Goal: Transaction & Acquisition: Obtain resource

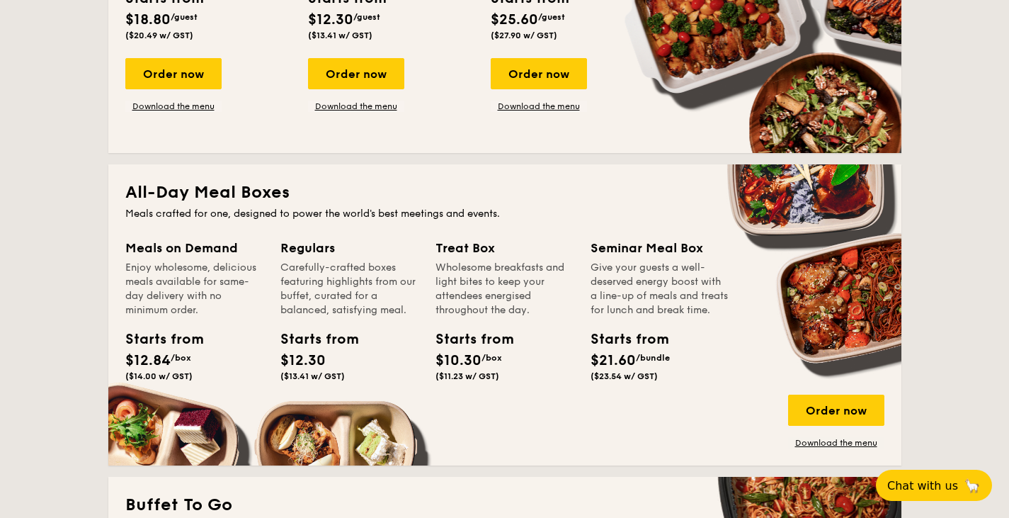
scroll to position [795, 0]
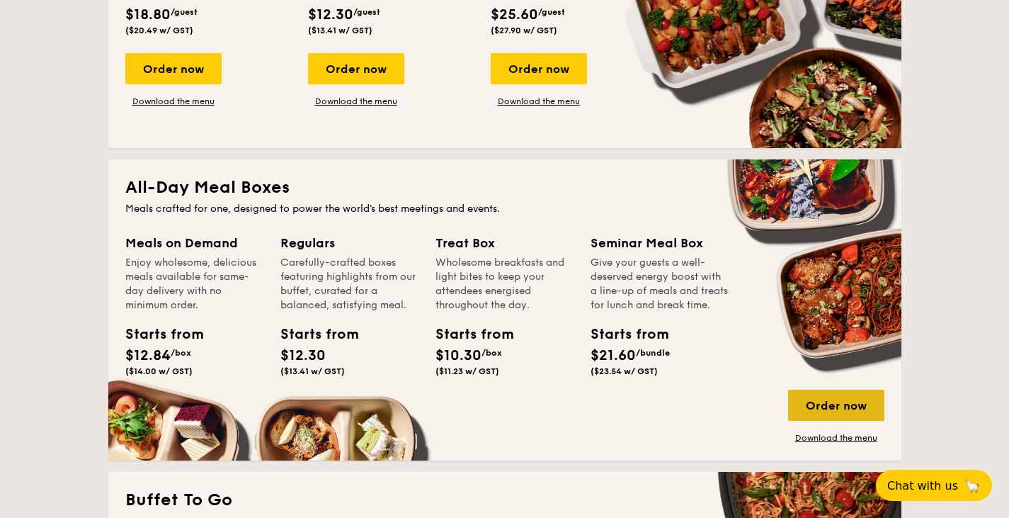
click at [853, 407] on div "Order now" at bounding box center [836, 404] width 96 height 31
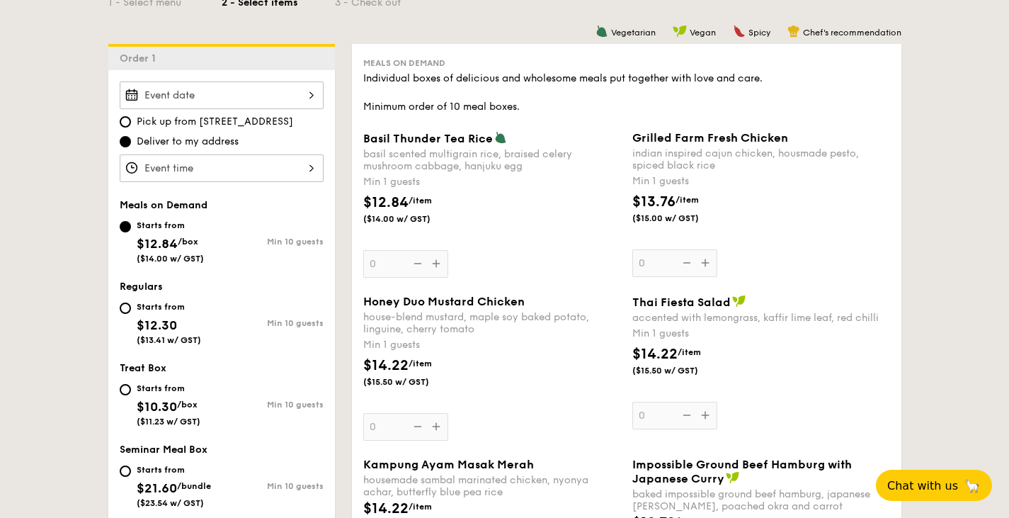
scroll to position [391, 0]
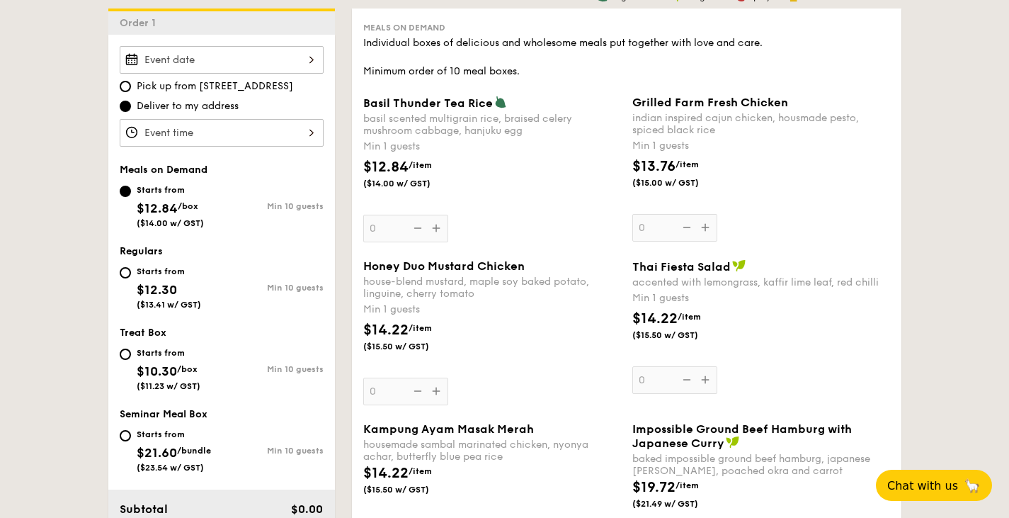
click at [697, 229] on div "Grilled Farm Fresh Chicken indian inspired cajun chicken, housmade pesto, spice…" at bounding box center [761, 169] width 258 height 146
click at [697, 229] on input "0" at bounding box center [674, 228] width 85 height 28
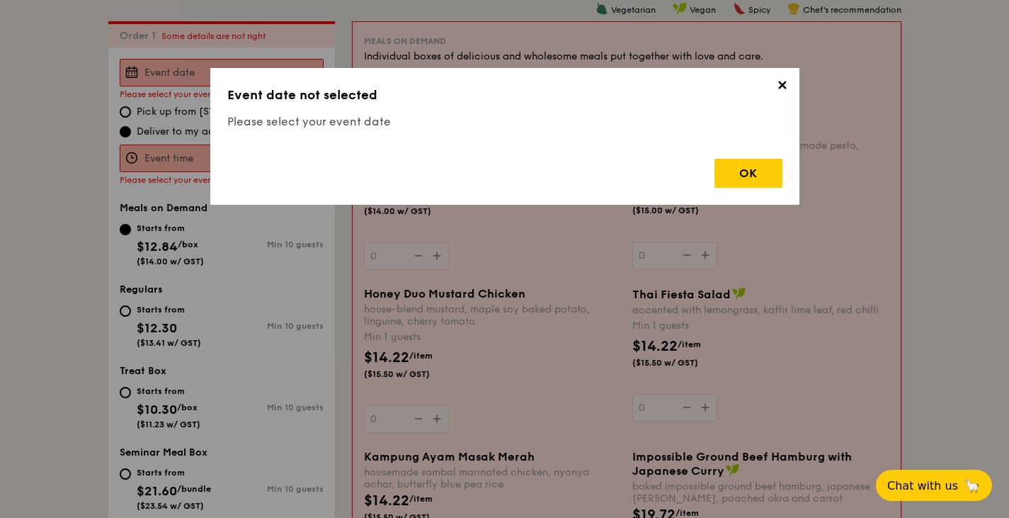
scroll to position [378, 0]
click at [790, 84] on span "✕" at bounding box center [783, 88] width 20 height 20
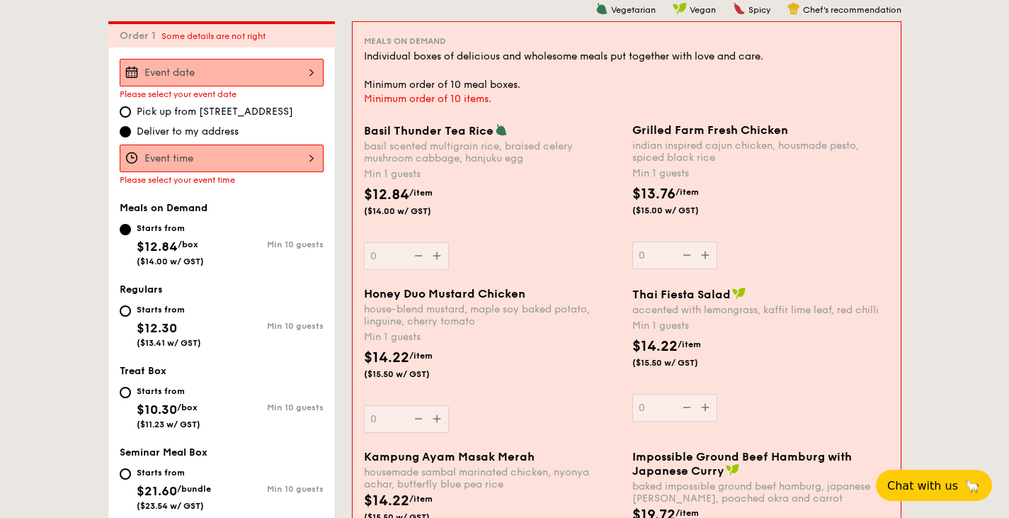
click at [200, 82] on div at bounding box center [222, 73] width 204 height 28
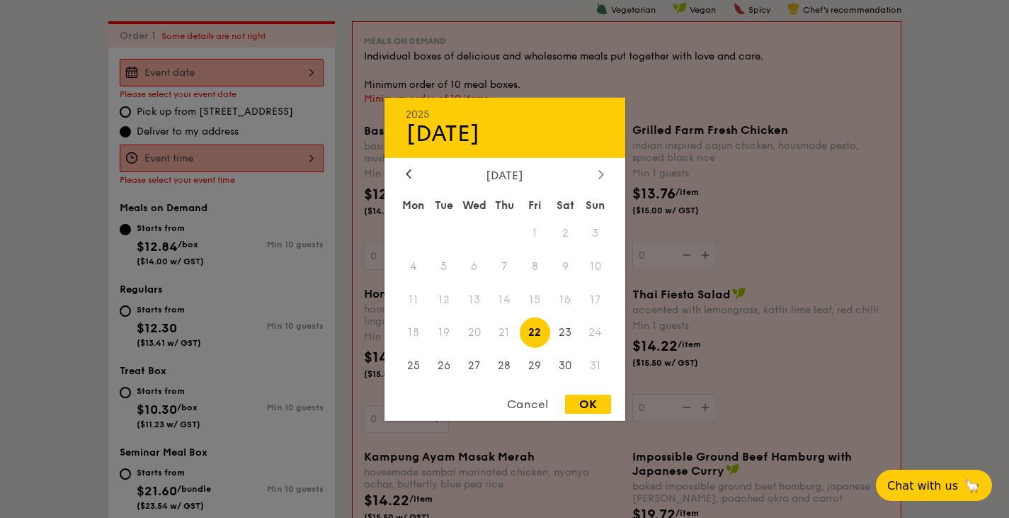
click at [604, 171] on div at bounding box center [601, 174] width 13 height 13
click at [545, 343] on span "26" at bounding box center [535, 332] width 30 height 30
click at [579, 405] on div "OK" at bounding box center [588, 403] width 46 height 19
type input "[DATE]"
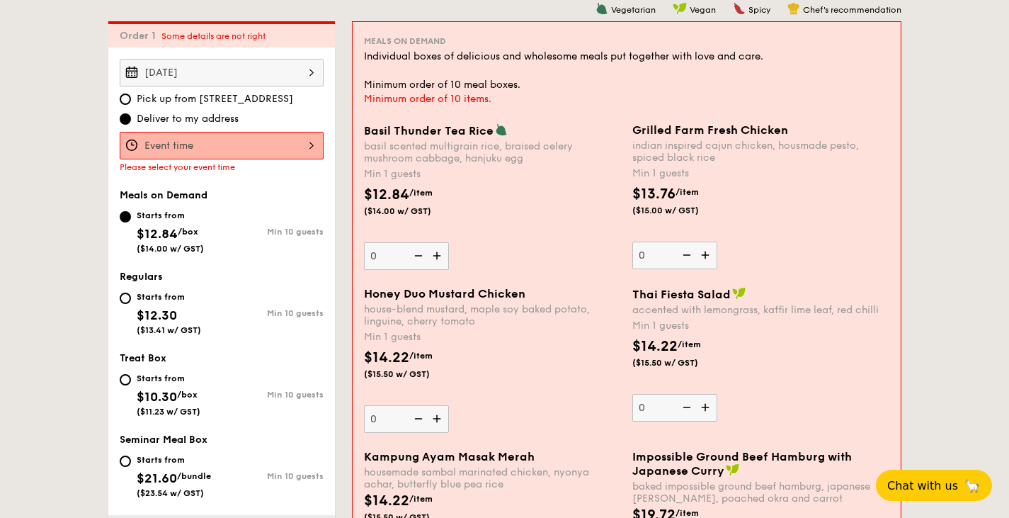
click at [200, 141] on div at bounding box center [222, 146] width 204 height 28
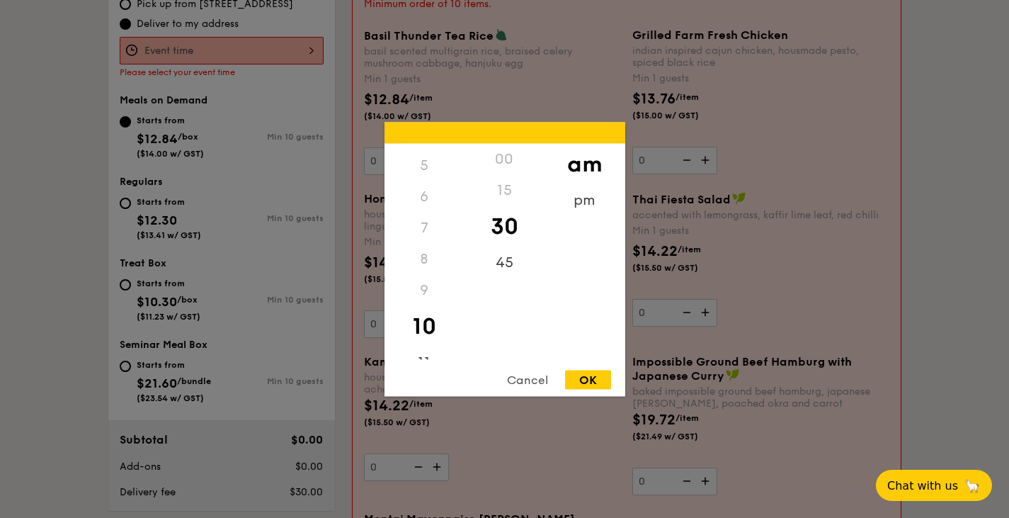
scroll to position [150, 0]
click at [426, 201] on div "6" at bounding box center [425, 195] width 80 height 31
click at [426, 200] on div "6" at bounding box center [425, 195] width 80 height 31
click at [419, 310] on div "10" at bounding box center [425, 324] width 80 height 41
click at [583, 218] on div "pm" at bounding box center [585, 204] width 80 height 41
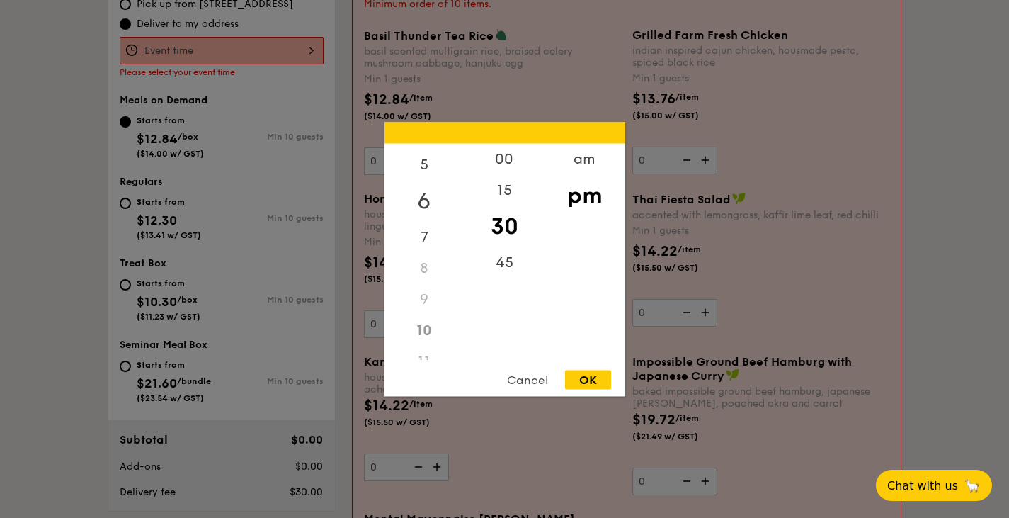
click at [427, 201] on div "6" at bounding box center [425, 200] width 80 height 41
click at [583, 368] on div "12 1 2 3 4 5 6 7 8 9 10 11 00 15 30 45 am pm Cancel OK" at bounding box center [505, 259] width 241 height 274
click at [585, 373] on div "OK" at bounding box center [588, 379] width 46 height 19
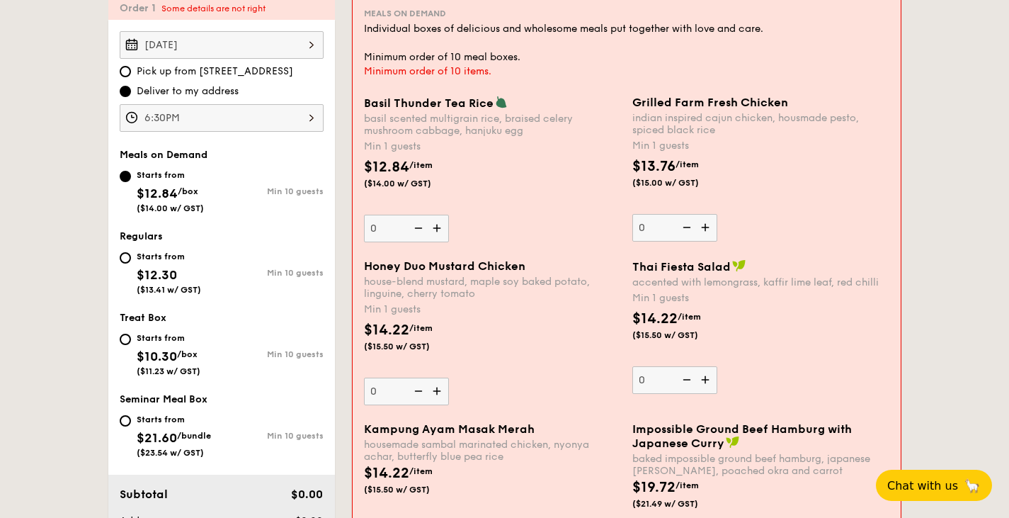
scroll to position [404, 0]
click at [235, 115] on div "6:30PM" at bounding box center [222, 120] width 204 height 28
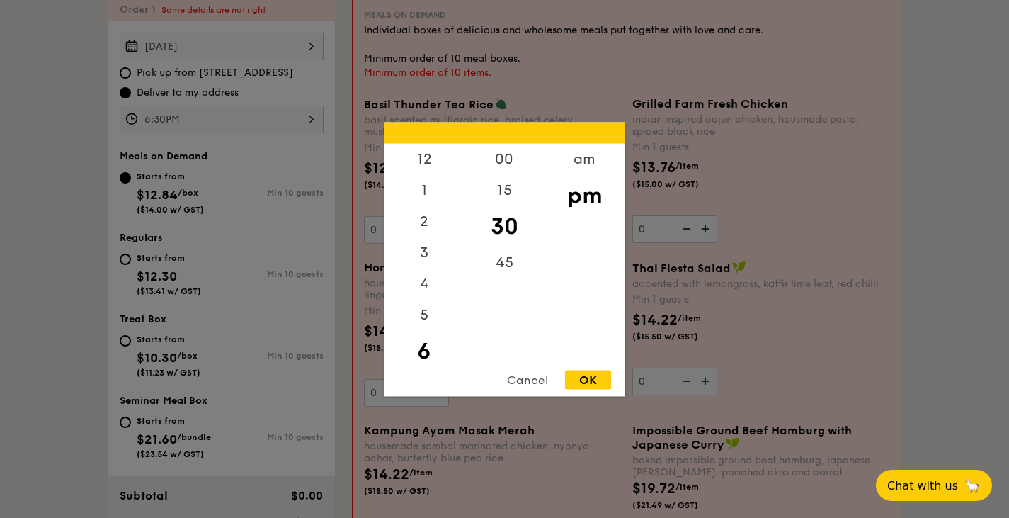
scroll to position [31, 0]
click at [423, 288] on div "5" at bounding box center [425, 288] width 80 height 41
click at [502, 256] on div "45" at bounding box center [505, 266] width 80 height 41
click at [568, 364] on div "12 1 2 3 4 5 6 7 8 9 10 11 00 15 30 45 am pm Cancel OK" at bounding box center [505, 259] width 241 height 274
click at [576, 375] on div "OK" at bounding box center [588, 379] width 46 height 19
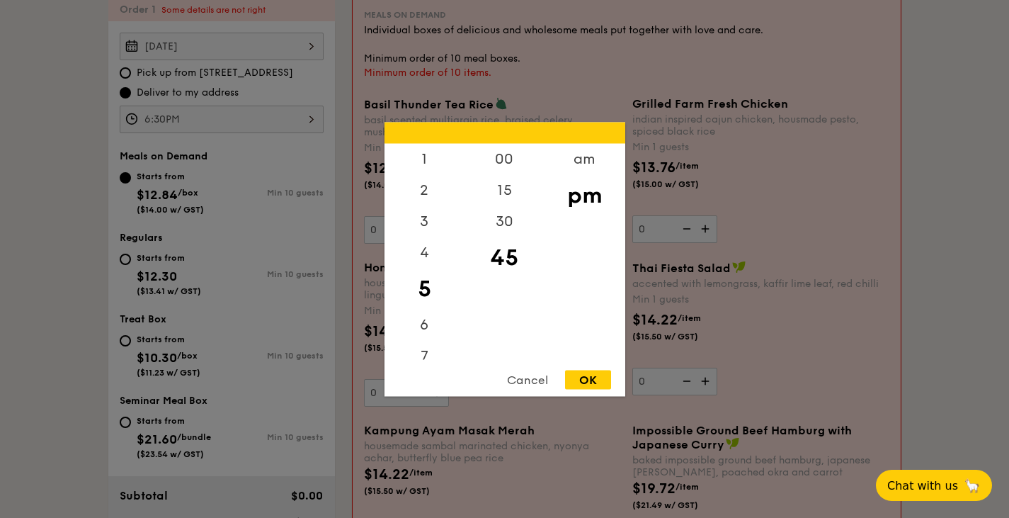
type input "5:45PM"
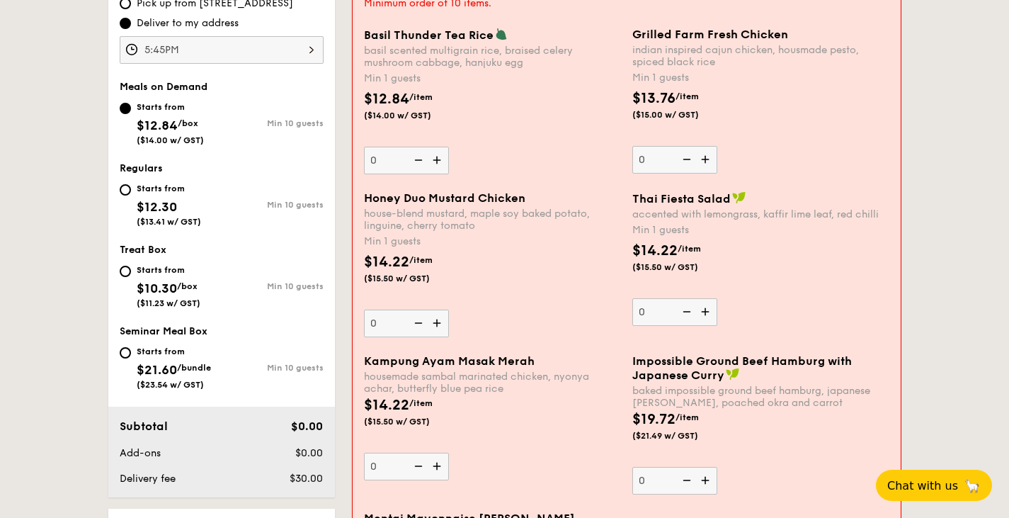
scroll to position [491, 0]
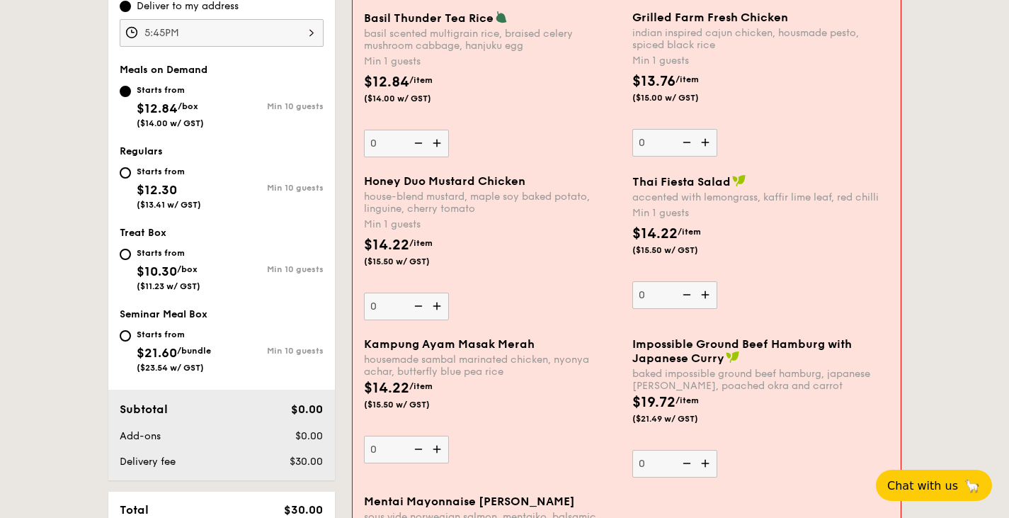
click at [157, 196] on span "$12.30" at bounding box center [157, 190] width 40 height 16
click at [131, 178] on input "Starts from $12.30 ($13.41 w/ GST) Min 10 guests" at bounding box center [125, 172] width 11 height 11
radio input "true"
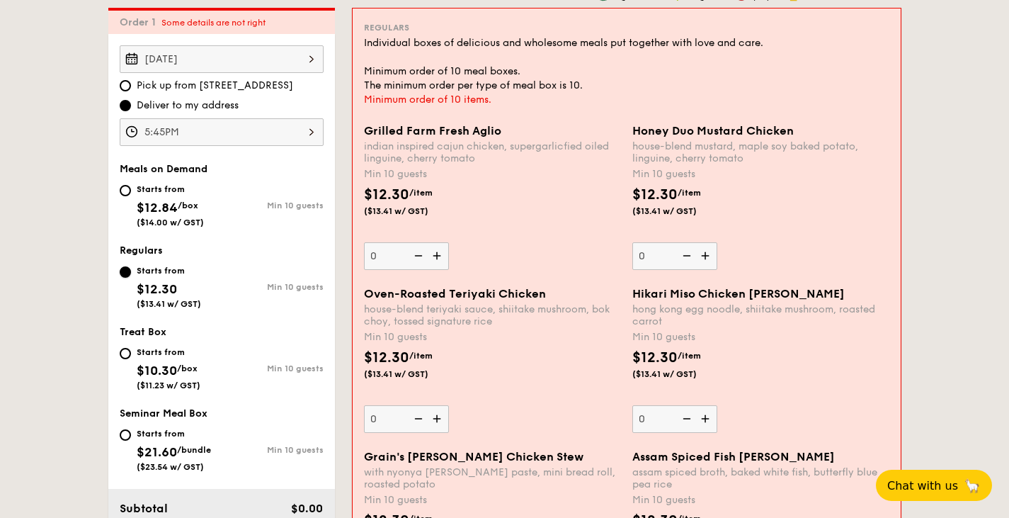
scroll to position [391, 0]
click at [178, 202] on span "$12.84" at bounding box center [157, 208] width 41 height 16
click at [131, 197] on input "Starts from $12.84 /box ($14.00 w/ GST) Min 10 guests" at bounding box center [125, 191] width 11 height 11
radio input "true"
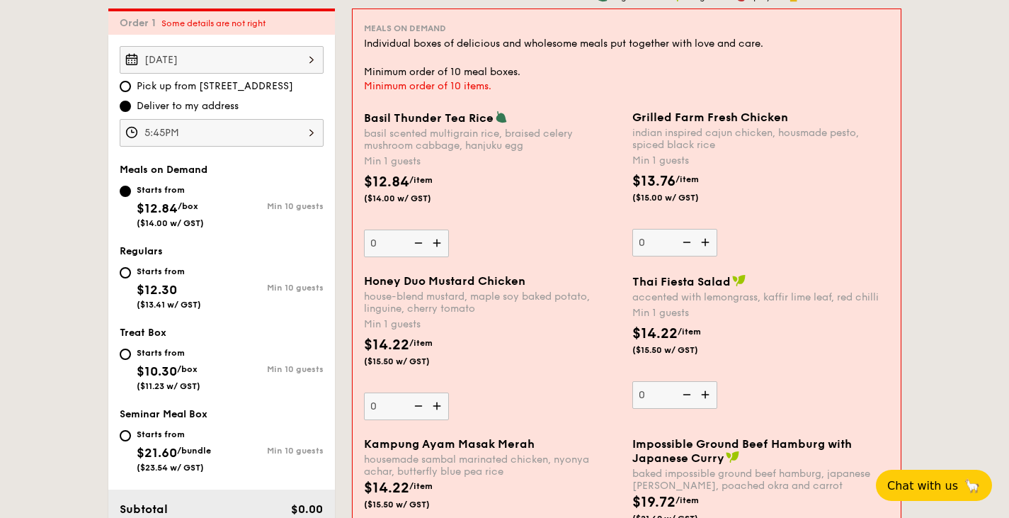
click at [171, 278] on div "Starts from $12.30 ($13.41 w/ GST)" at bounding box center [169, 286] width 64 height 47
click at [131, 278] on input "Starts from $12.30 ($13.41 w/ GST) Min 10 guests" at bounding box center [125, 272] width 11 height 11
radio input "true"
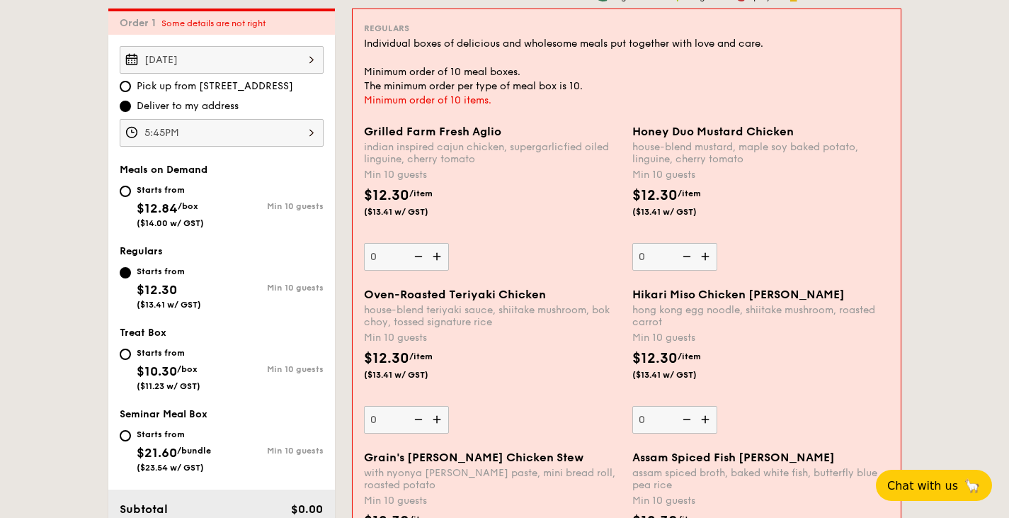
click at [186, 207] on span "/box" at bounding box center [188, 206] width 21 height 10
click at [131, 197] on input "Starts from $12.84 /box ($14.00 w/ GST) Min 10 guests" at bounding box center [125, 191] width 11 height 11
radio input "true"
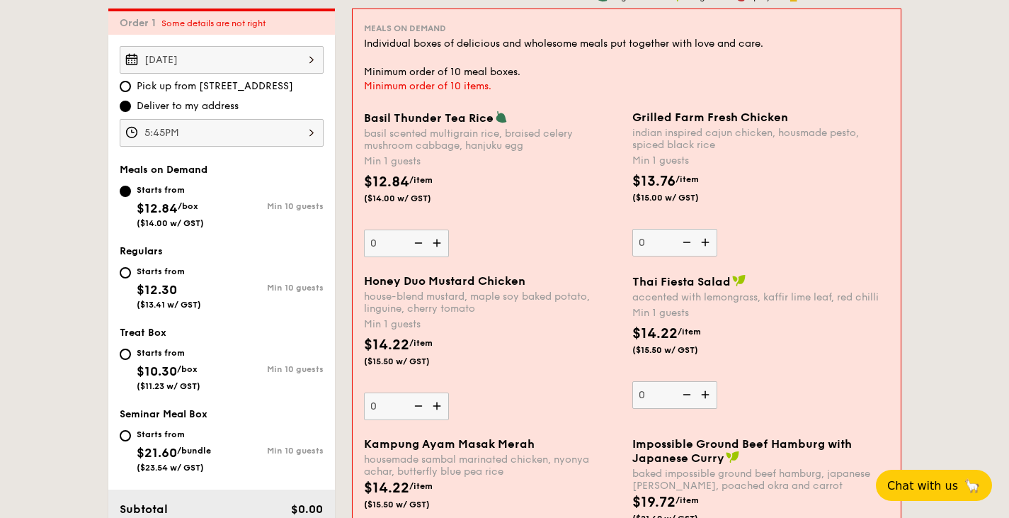
click at [166, 272] on div "Starts from" at bounding box center [169, 271] width 64 height 11
click at [131, 272] on input "Starts from $12.30 ($13.41 w/ GST) Min 10 guests" at bounding box center [125, 272] width 11 height 11
radio input "true"
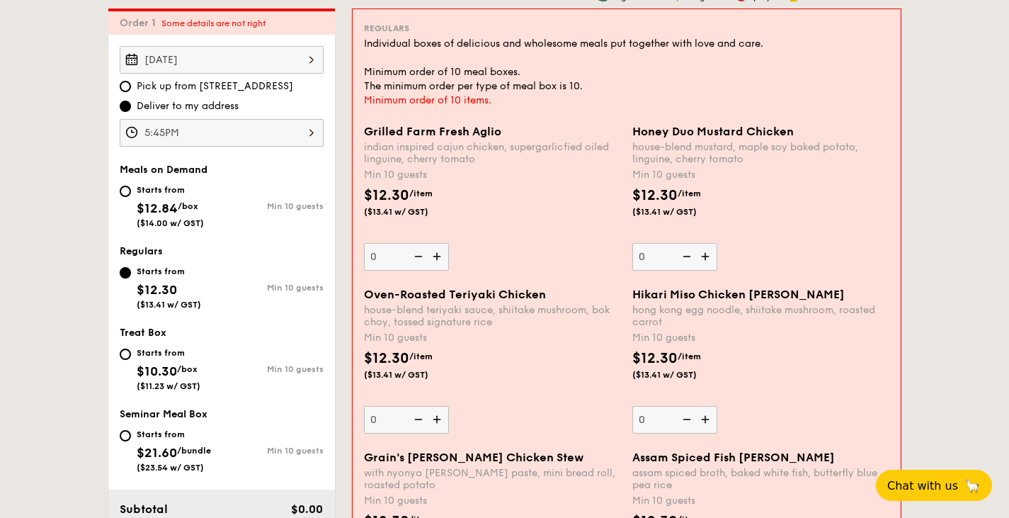
scroll to position [420, 0]
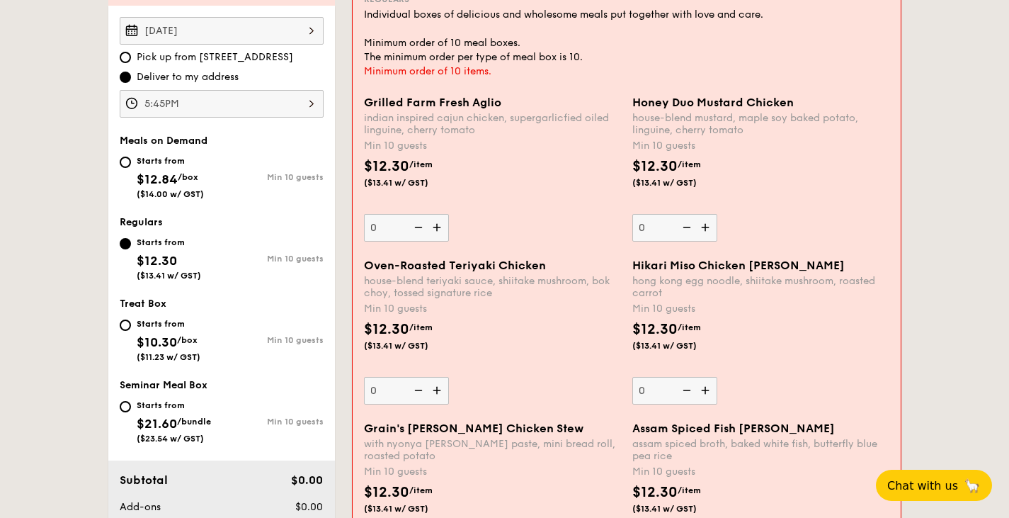
click at [431, 234] on img at bounding box center [438, 227] width 21 height 27
click at [431, 234] on input "0" at bounding box center [406, 228] width 85 height 28
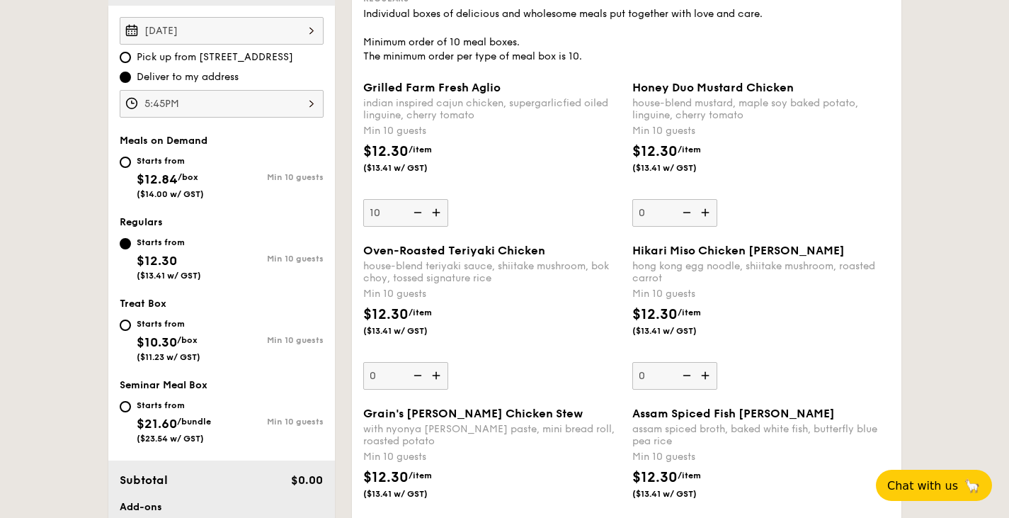
click at [431, 234] on div "Grilled Farm Fresh Aglio indian inspired cajun chicken, supergarlicfied oiled l…" at bounding box center [627, 162] width 538 height 163
click at [431, 233] on div "Grilled Farm Fresh Aglio indian inspired cajun chicken, supergarlicfied oiled l…" at bounding box center [627, 162] width 538 height 163
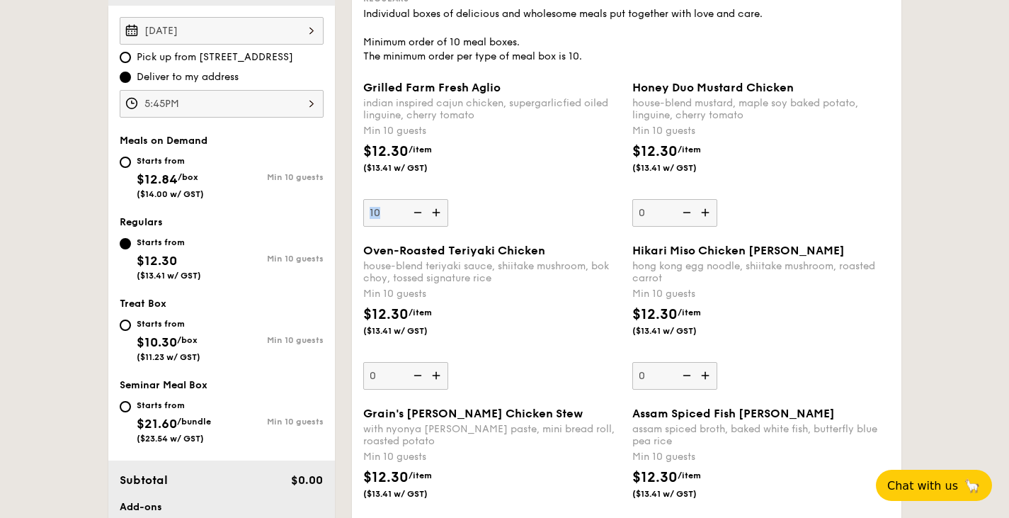
click at [439, 223] on img at bounding box center [437, 212] width 21 height 27
click at [439, 223] on input "10" at bounding box center [405, 213] width 85 height 28
type input "11"
click at [694, 216] on img at bounding box center [685, 212] width 21 height 27
click at [694, 216] on input "0" at bounding box center [674, 213] width 85 height 28
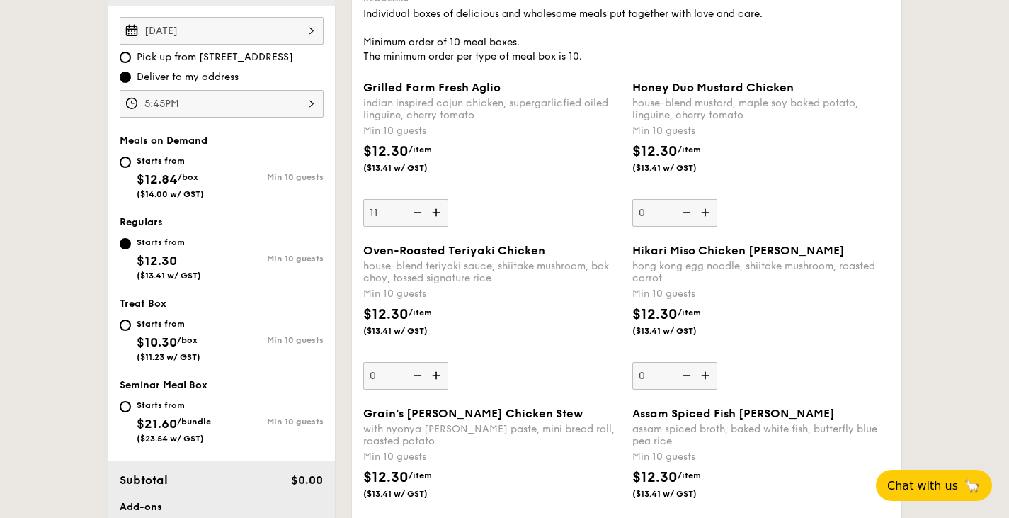
click at [700, 216] on img at bounding box center [706, 212] width 21 height 27
click at [700, 216] on input "0" at bounding box center [674, 213] width 85 height 28
click at [705, 220] on img at bounding box center [706, 212] width 21 height 27
click at [705, 220] on input "10" at bounding box center [674, 213] width 85 height 28
click at [691, 213] on img at bounding box center [685, 212] width 21 height 27
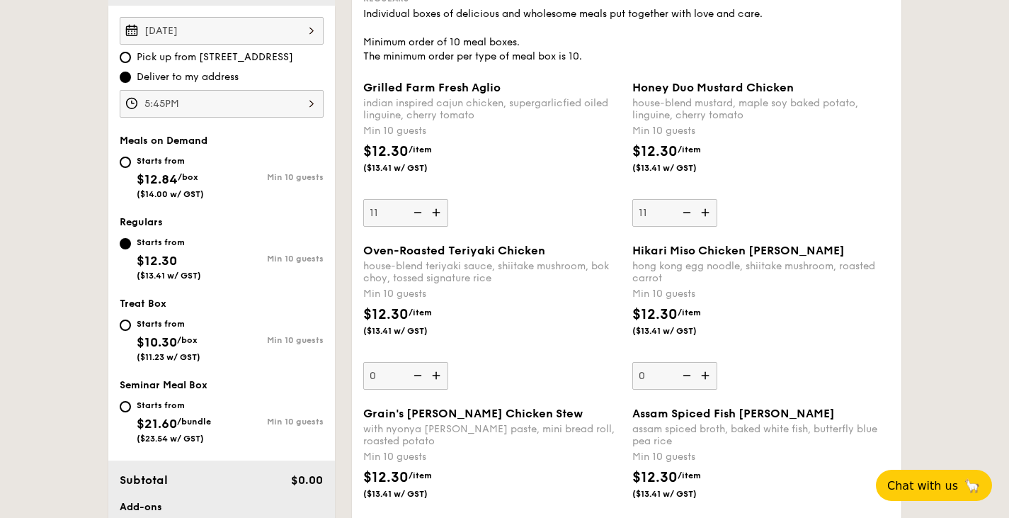
click at [691, 213] on input "11" at bounding box center [674, 213] width 85 height 28
type input "10"
click at [404, 218] on input "11" at bounding box center [405, 213] width 85 height 28
click at [411, 218] on img at bounding box center [416, 212] width 21 height 27
click at [411, 218] on input "11" at bounding box center [405, 213] width 85 height 28
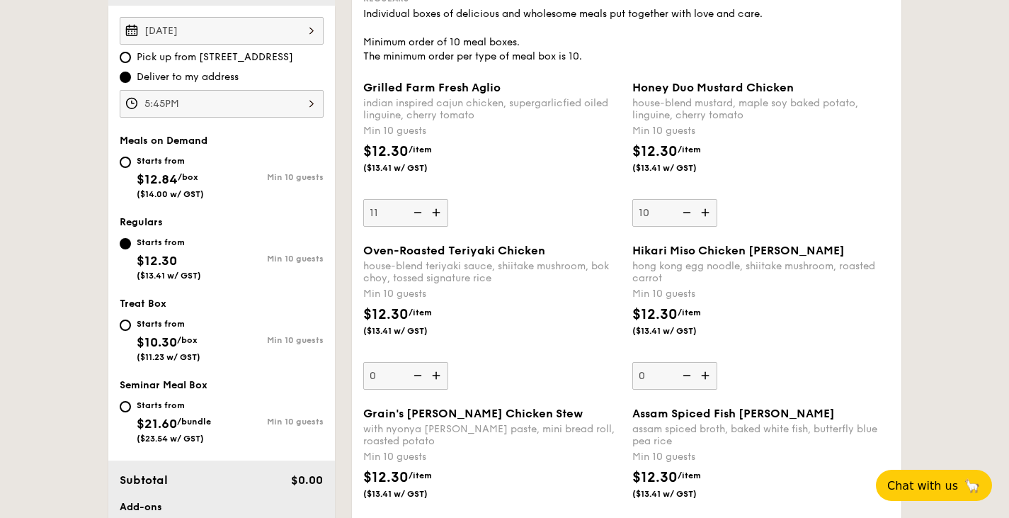
type input "10"
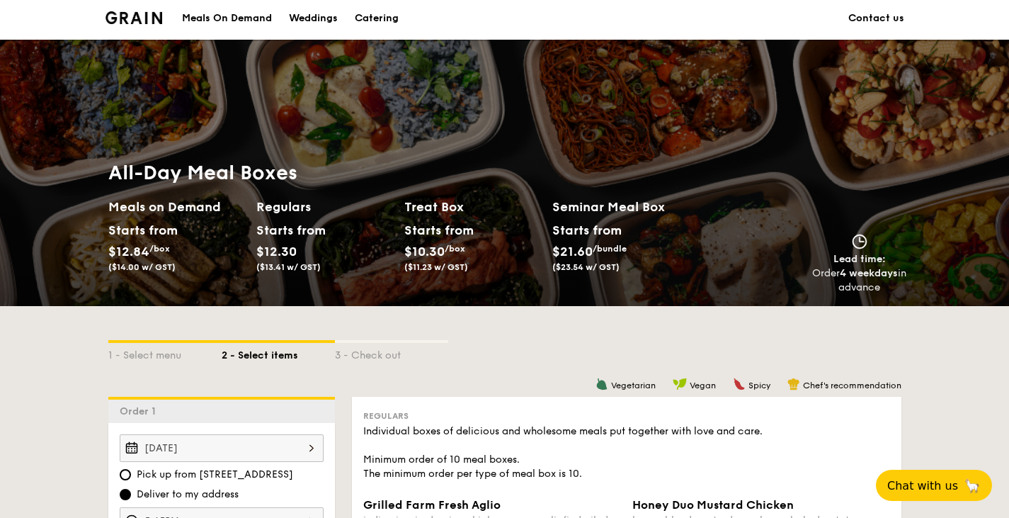
scroll to position [0, 0]
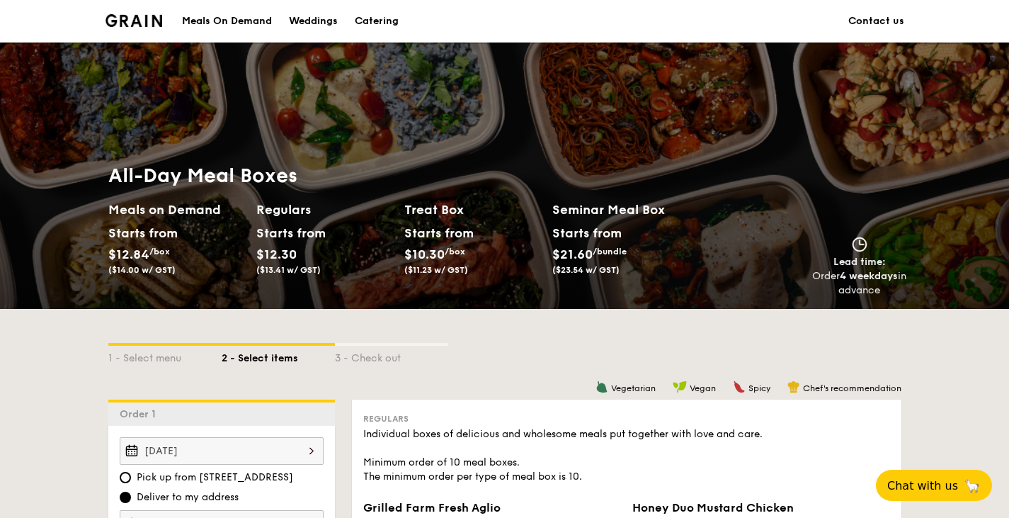
click at [349, 25] on link "Catering" at bounding box center [376, 21] width 61 height 42
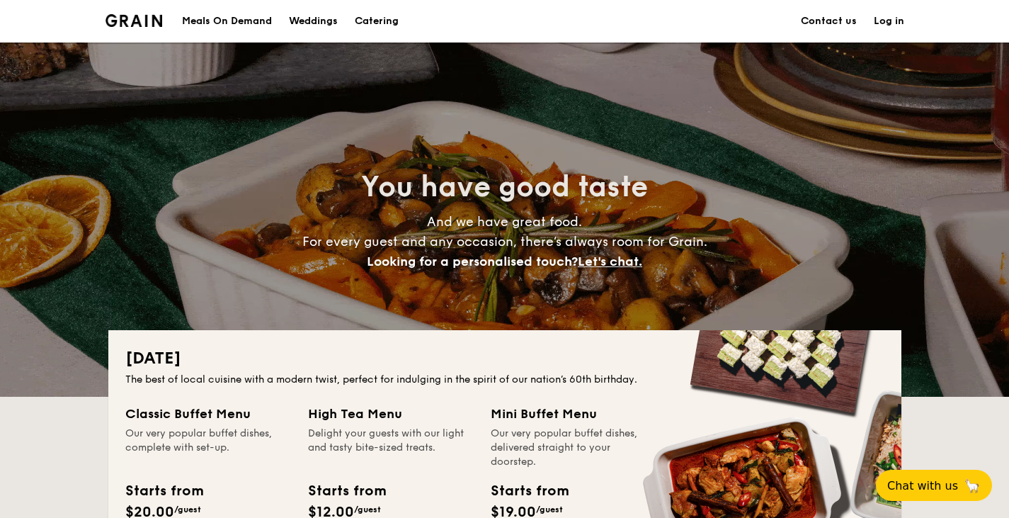
click at [380, 24] on h1 "Catering" at bounding box center [377, 21] width 44 height 42
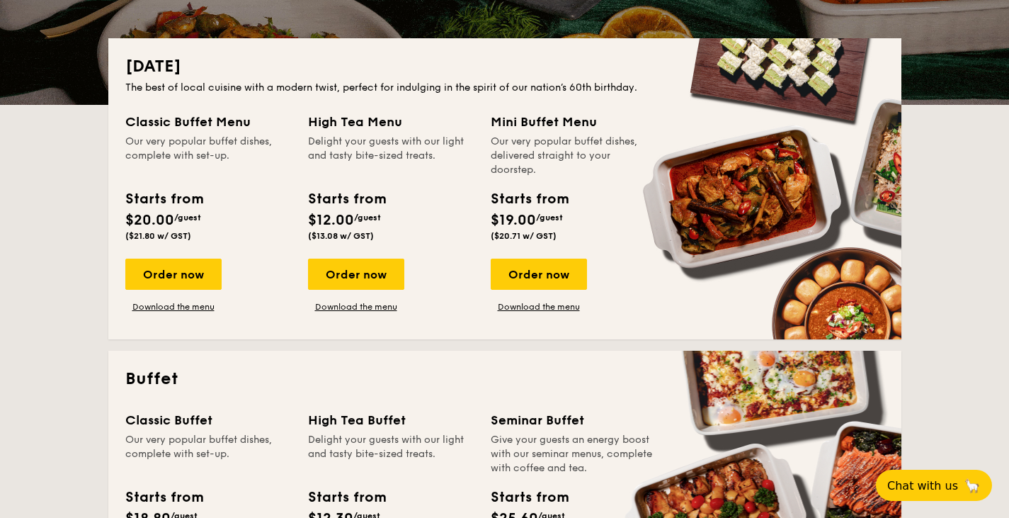
scroll to position [469, 0]
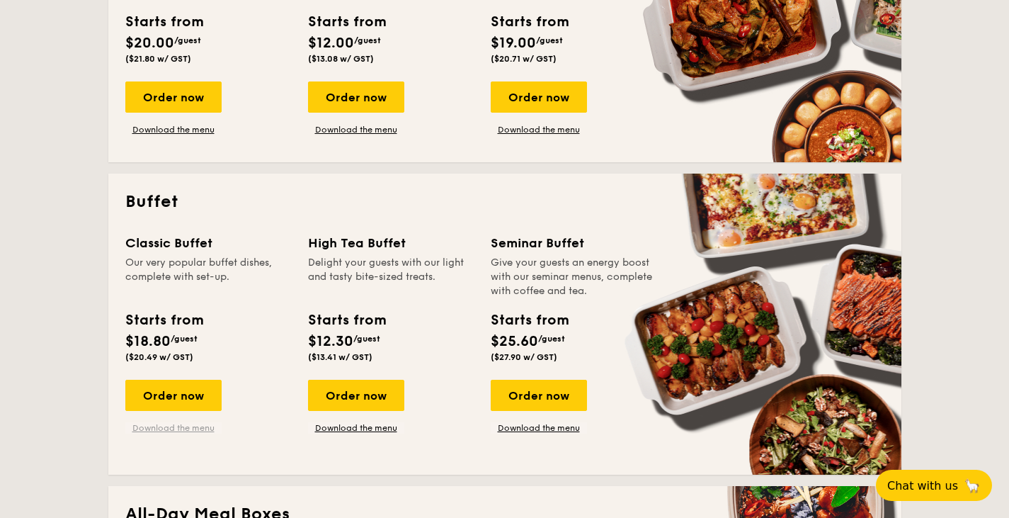
click at [174, 425] on link "Download the menu" at bounding box center [173, 427] width 96 height 11
